Goal: Use online tool/utility: Utilize a website feature to perform a specific function

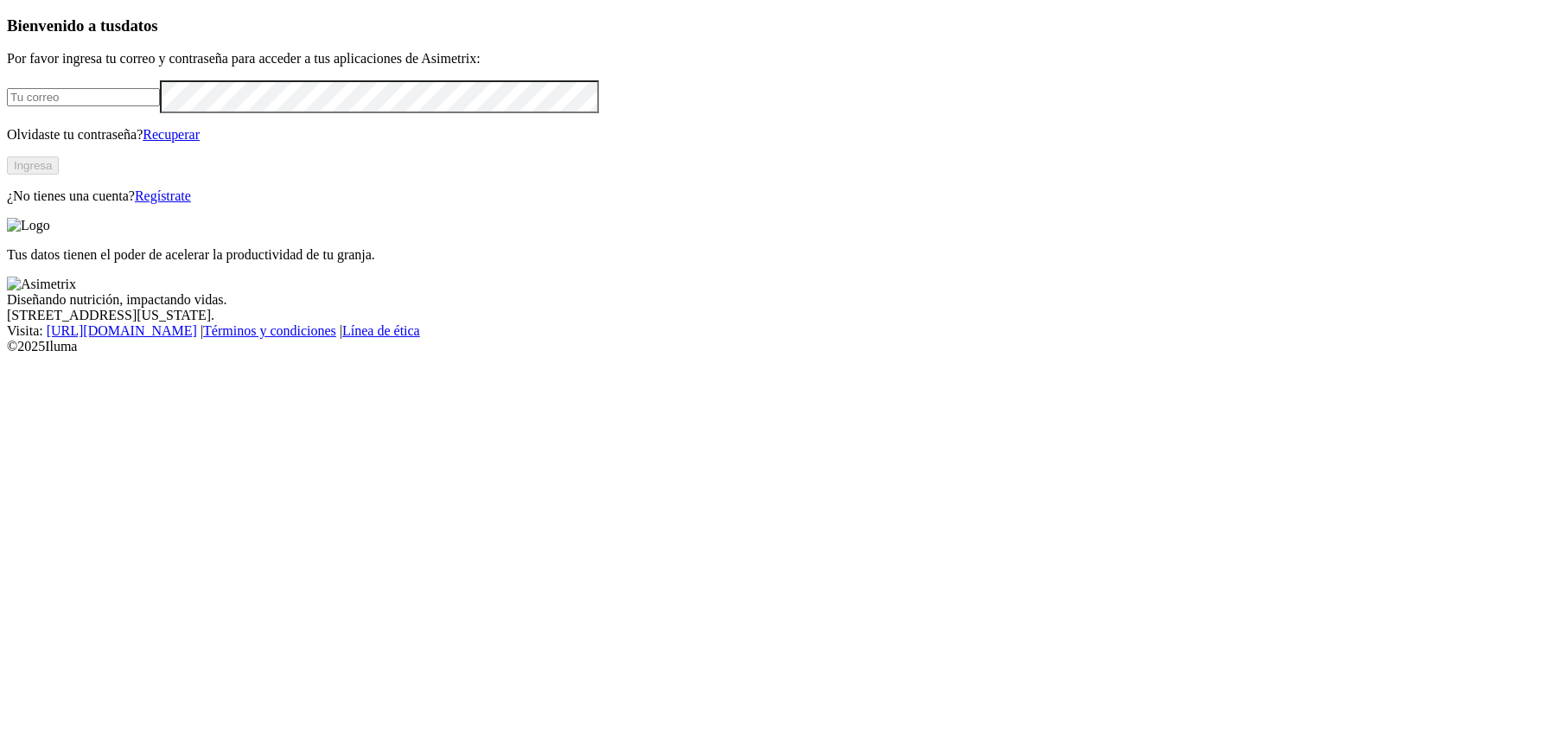
type input "[PERSON_NAME][EMAIL_ADDRESS][PERSON_NAME][DOMAIN_NAME]"
click at [59, 174] on button "Ingresa" at bounding box center [32, 165] width 52 height 19
